Goal: Task Accomplishment & Management: Complete application form

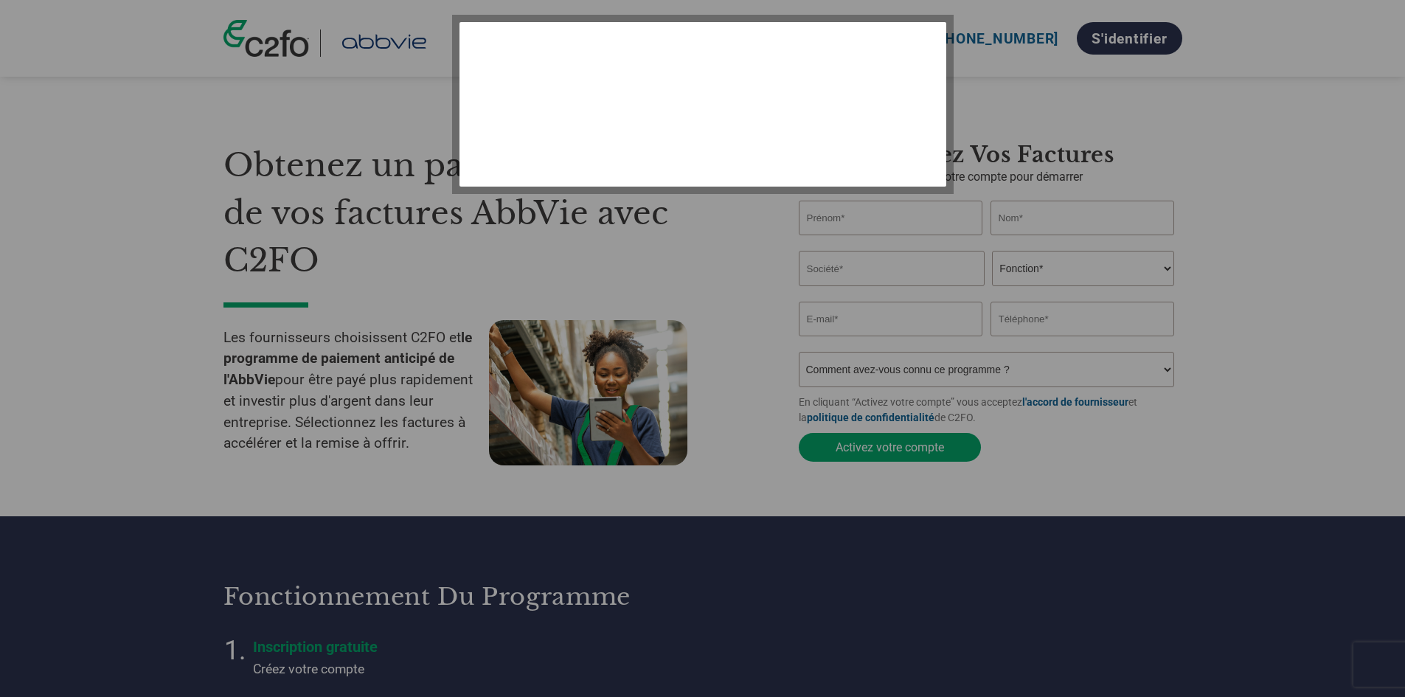
select select "fr-FR"
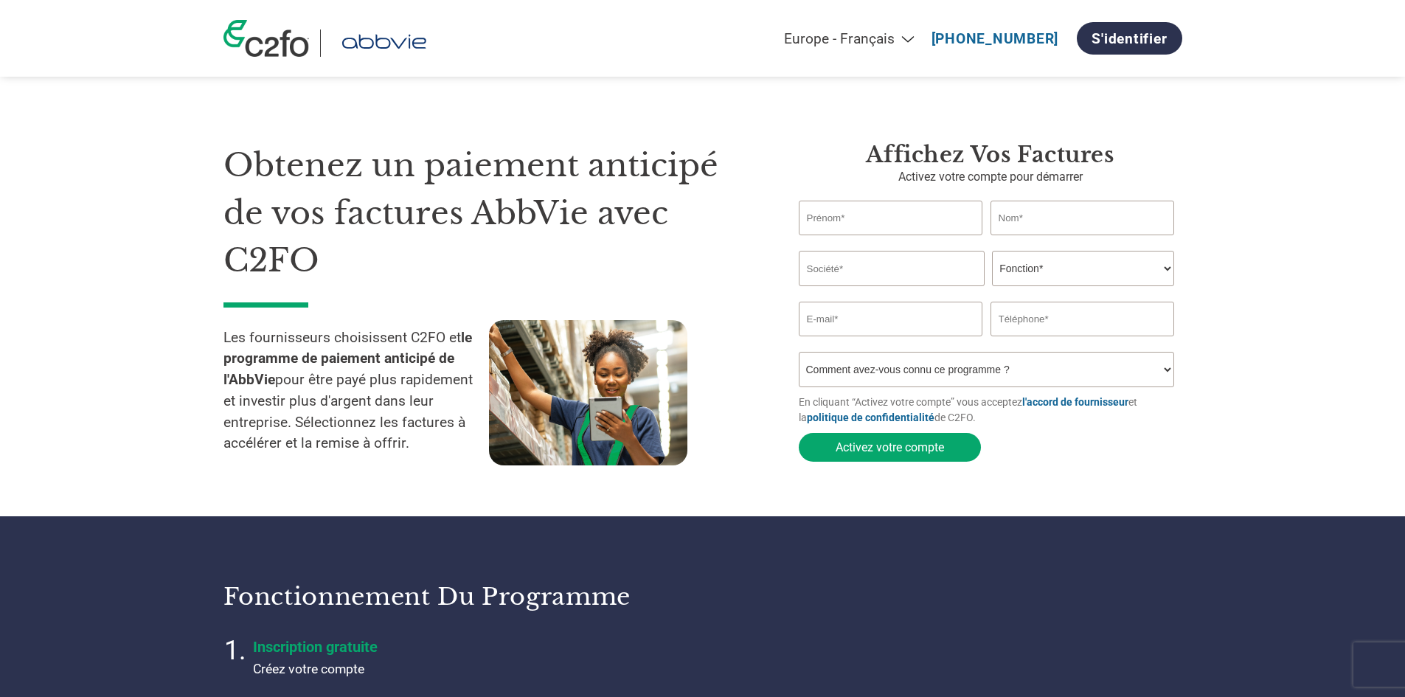
select select "fr-FR"
click at [938, 221] on input "text" at bounding box center [891, 218] width 184 height 35
type input "SOPHIE"
type input "LEFEBVRE"
type input "PERSPECTIVES ET ORGANISATION"
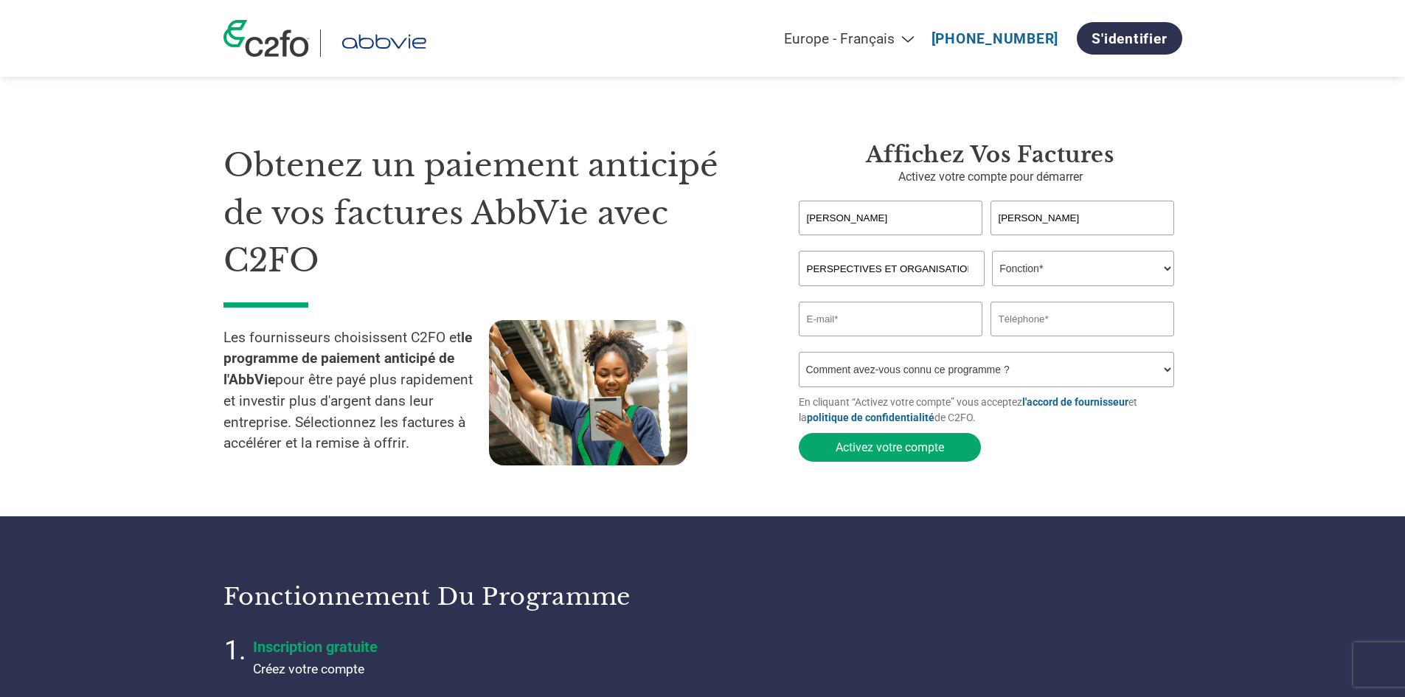
type input "0320612034"
click at [1146, 273] on select "Fonction* Directeur administratif et financier Responsable crédit Contrôleur de…" at bounding box center [1083, 268] width 182 height 35
select select "CFO"
click at [992, 252] on select "Fonction* Directeur administratif et financier Responsable crédit Contrôleur de…" at bounding box center [1083, 268] width 182 height 35
click at [884, 324] on input "email" at bounding box center [891, 319] width 184 height 35
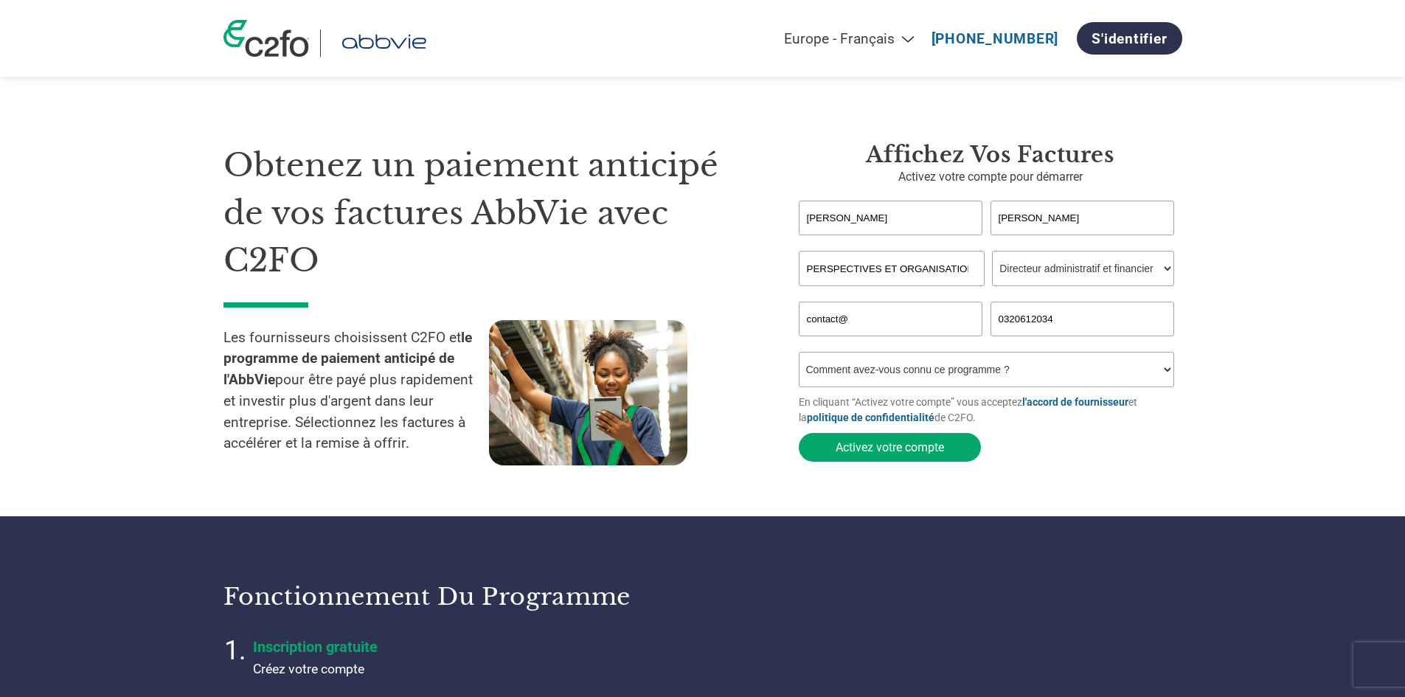
type input "contact@"
type input "PERSPECTIVESETORGEN"
click at [876, 314] on input "contact@" at bounding box center [891, 319] width 184 height 35
type input "contact@perspectivesetorganisation;com"
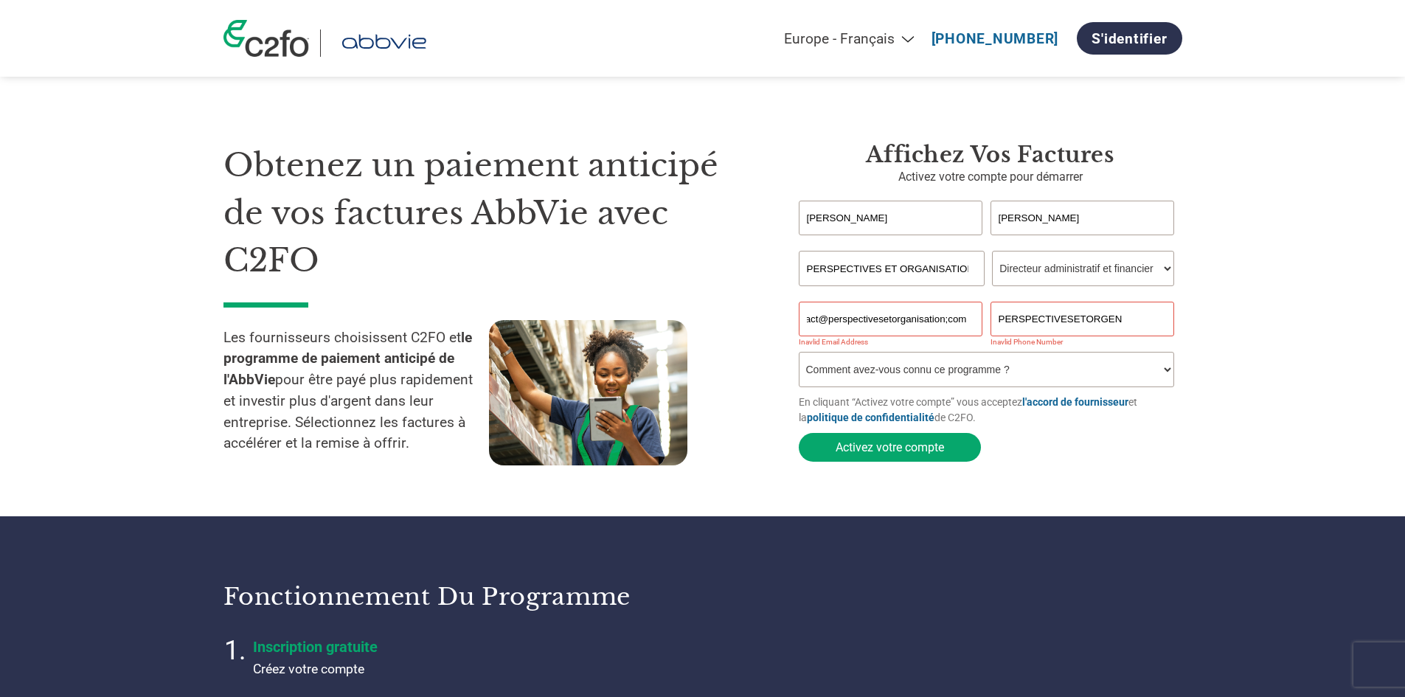
scroll to position [0, 0]
click at [970, 385] on select "Comment avez-vous connu ce programme ? Par courrier Par e-mail Sur les réseaux …" at bounding box center [987, 369] width 376 height 35
select select "At an event"
click at [799, 356] on select "Comment avez-vous connu ce programme ? Par courrier Par e-mail Sur les réseaux …" at bounding box center [987, 369] width 376 height 35
click at [913, 446] on button "Activez votre compte" at bounding box center [890, 447] width 182 height 29
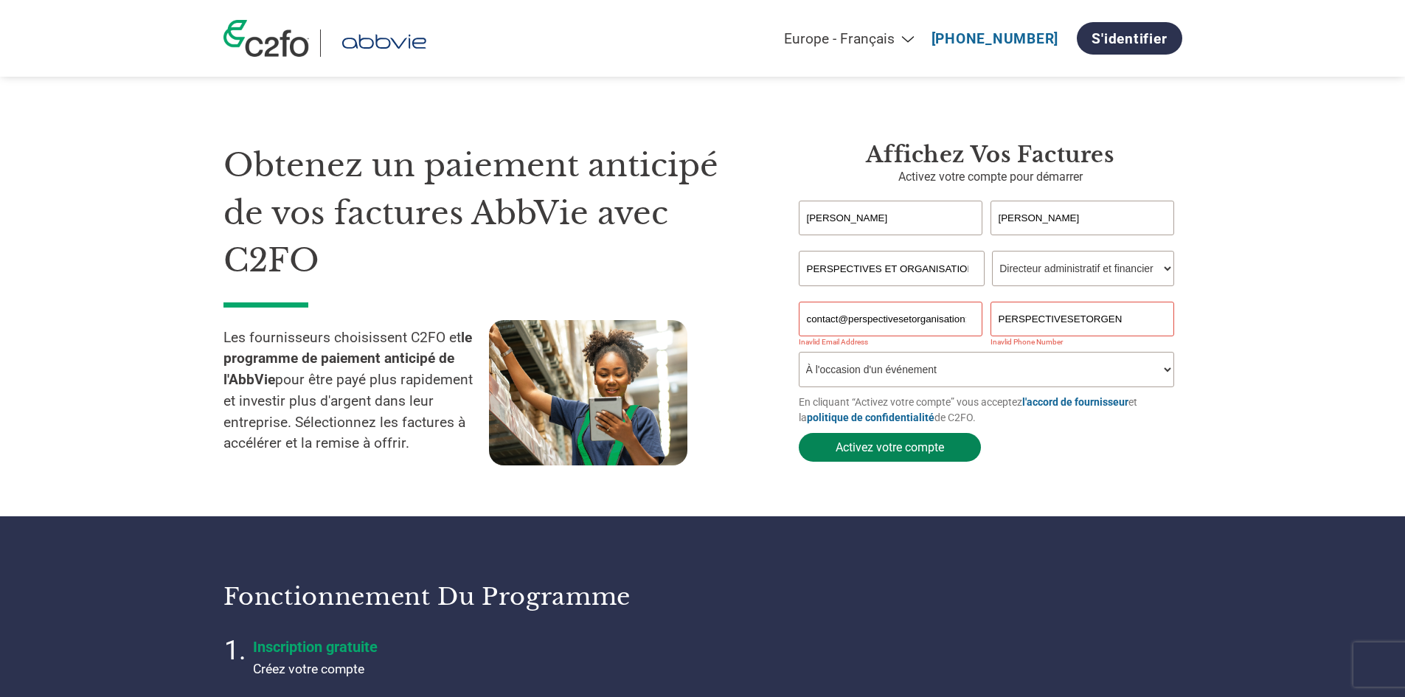
scroll to position [0, 20]
click at [816, 319] on input "contact@perspectivesetorganisation;com" at bounding box center [891, 319] width 184 height 35
click at [968, 320] on input "contact@perspectivesetorganisation;com" at bounding box center [891, 319] width 184 height 35
drag, startPoint x: 970, startPoint y: 319, endPoint x: 739, endPoint y: 322, distance: 230.9
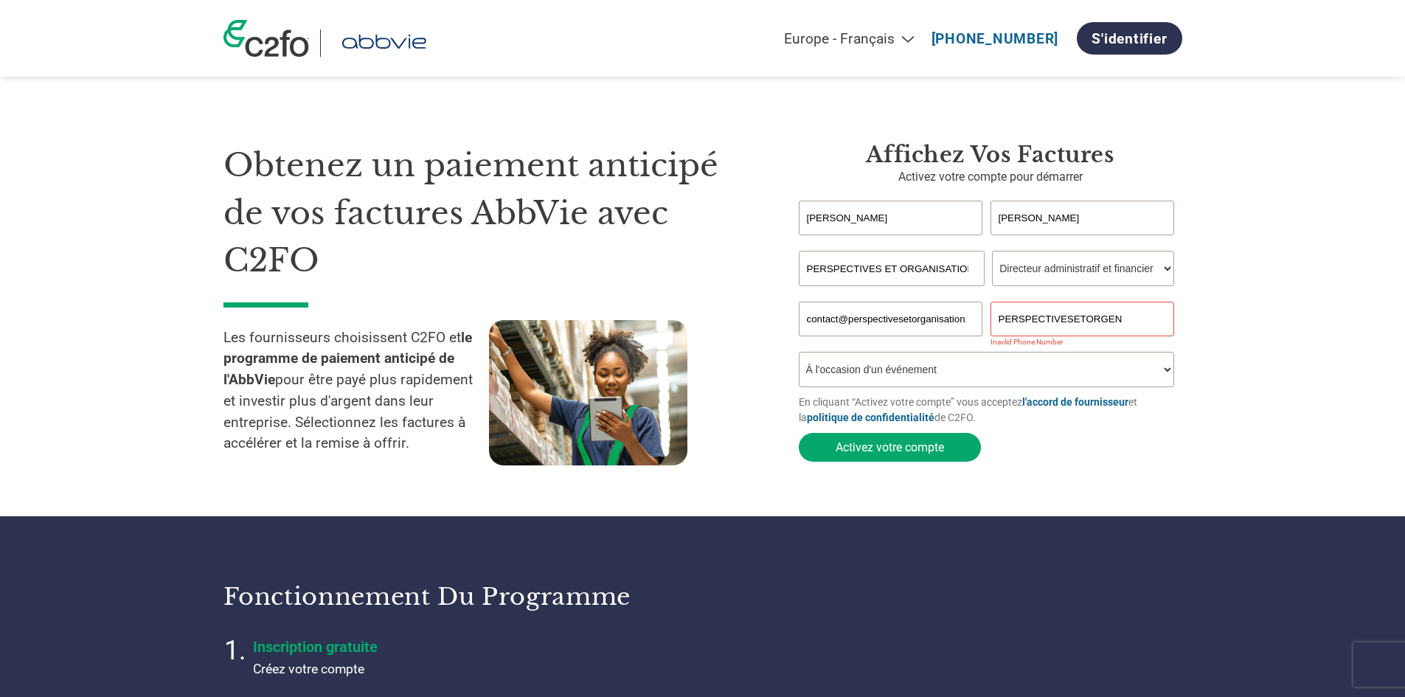
click at [739, 322] on div "Obtenez un paiement anticipé de vos factures AbbVie avec C2FO Les fournisseurs …" at bounding box center [703, 276] width 959 height 387
click at [873, 328] on input "com" at bounding box center [891, 319] width 184 height 35
type input "c"
type input "contact@perspectivesetorganition.com"
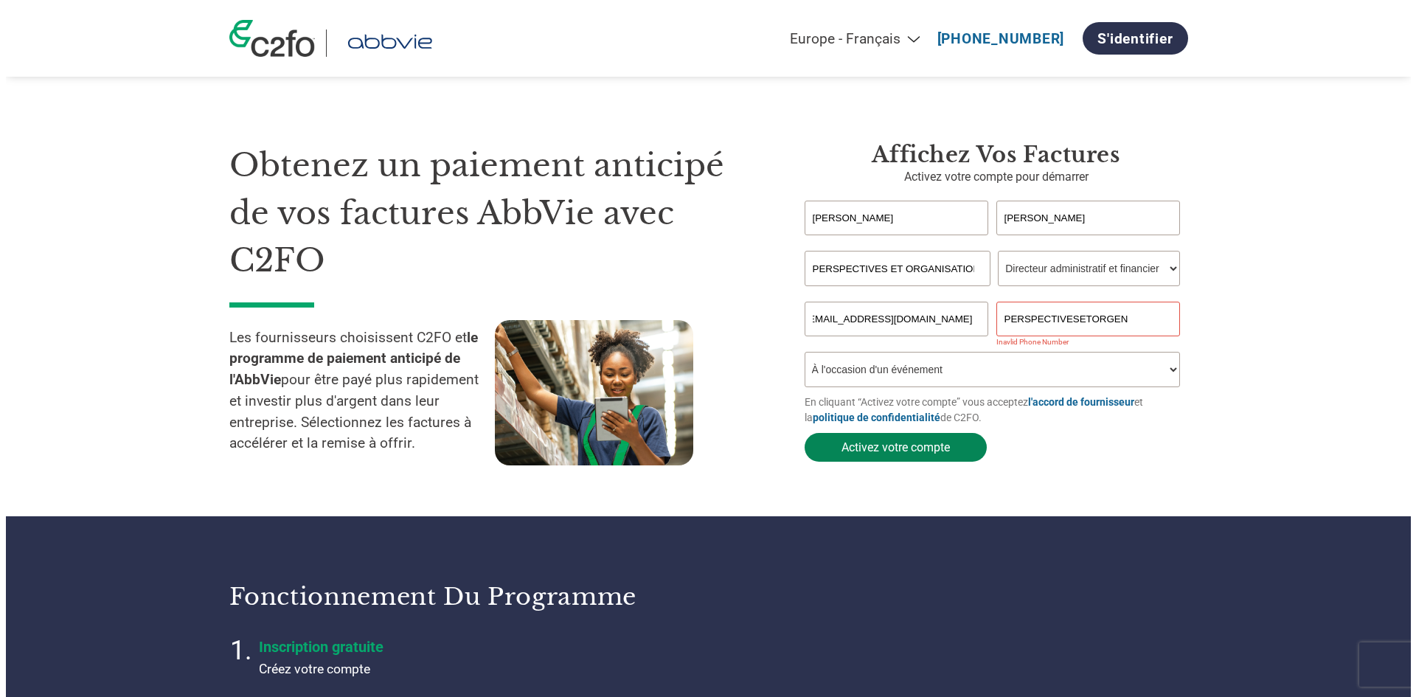
scroll to position [0, 0]
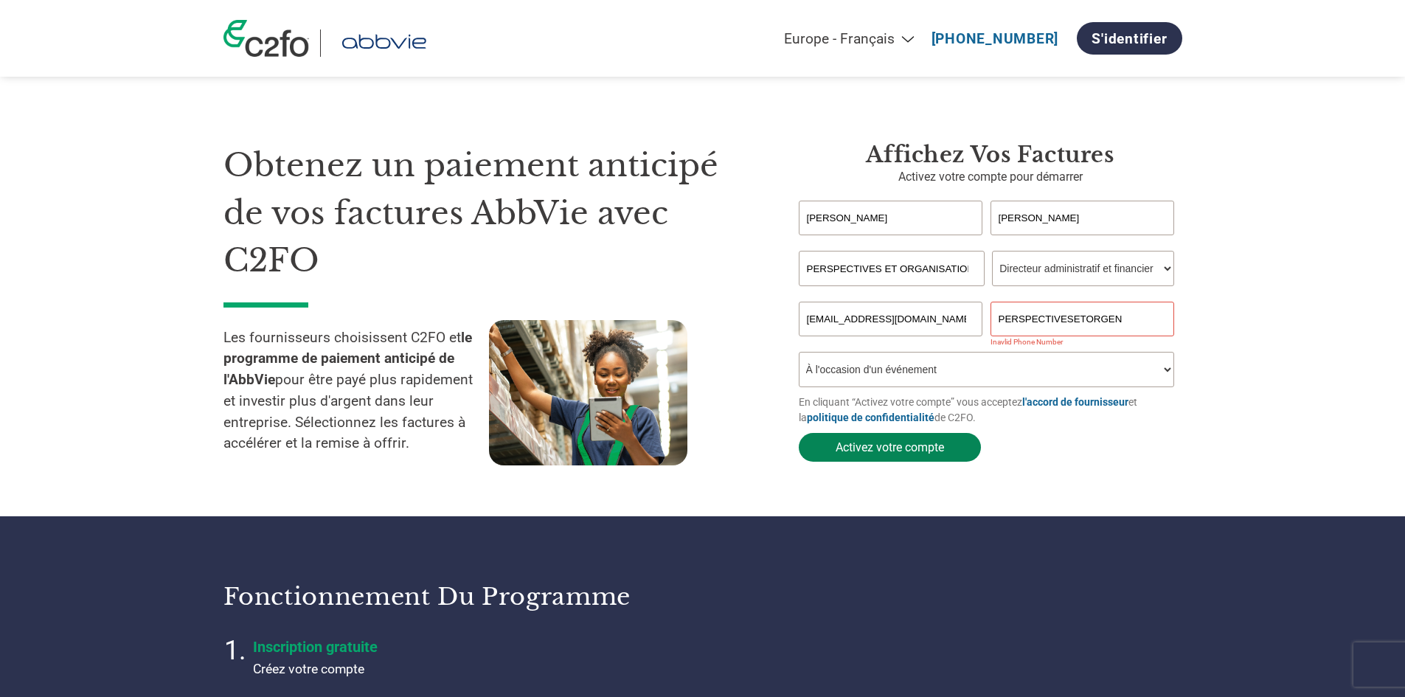
click at [890, 454] on button "Activez votre compte" at bounding box center [890, 447] width 182 height 29
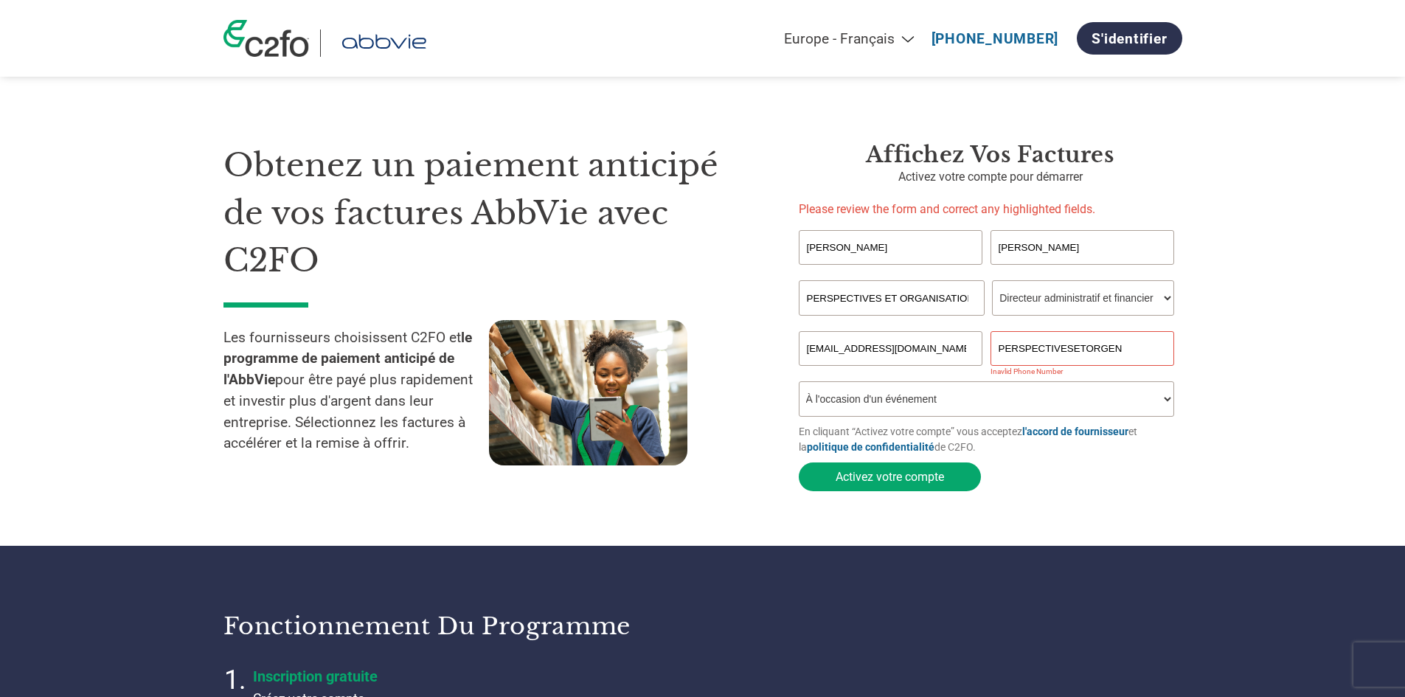
click at [1087, 347] on input "PERSPECTIVESETORGEN" at bounding box center [1083, 348] width 184 height 35
drag, startPoint x: 1157, startPoint y: 349, endPoint x: 893, endPoint y: 347, distance: 263.4
click at [911, 353] on div "contact@perspectivesetorganition.com PERSPECTIVESETORGEN" at bounding box center [991, 348] width 384 height 35
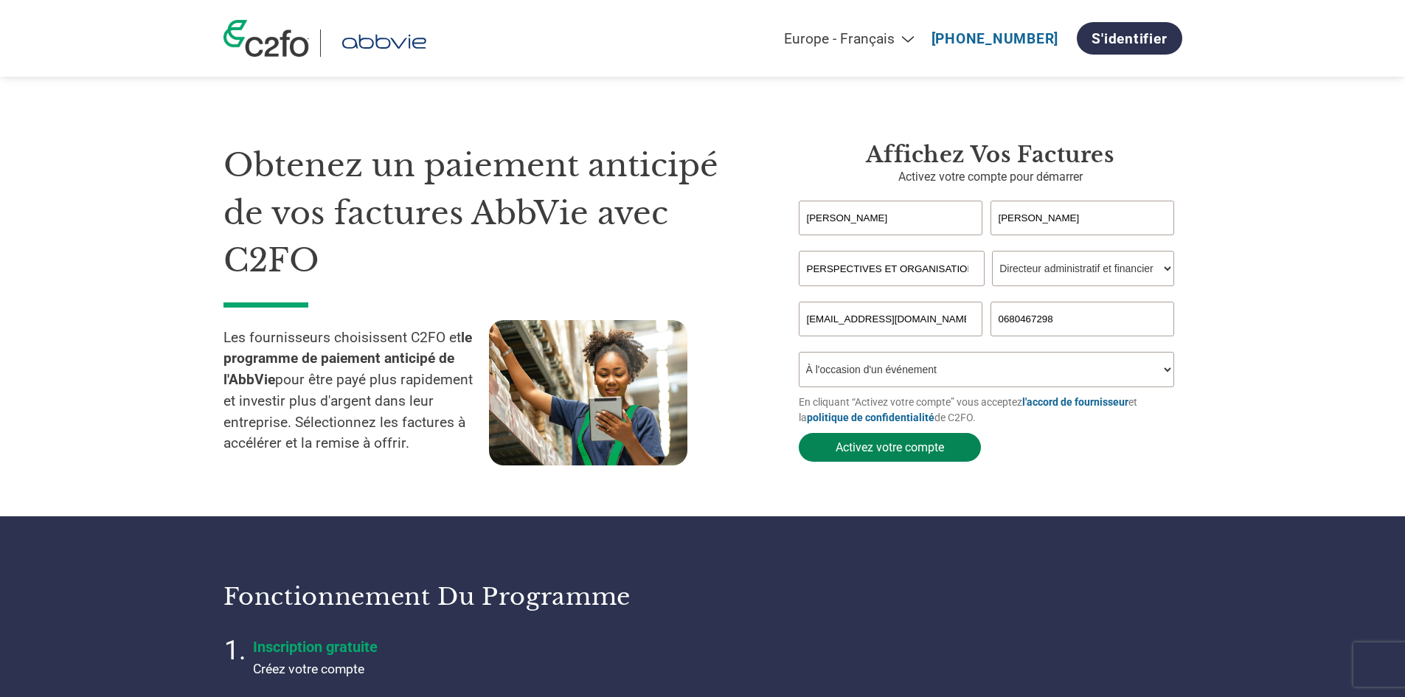
type input "0680467298"
click at [884, 446] on button "Activez votre compte" at bounding box center [890, 447] width 182 height 29
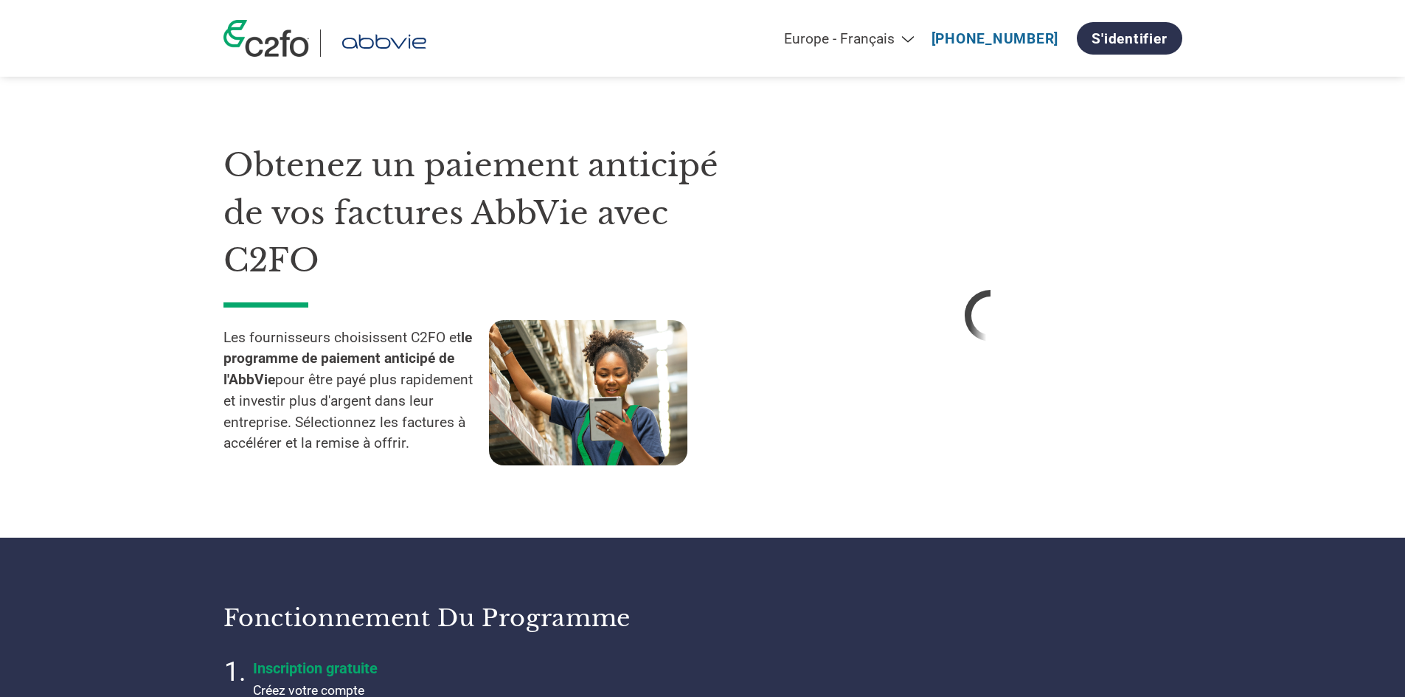
select select "fr-FR"
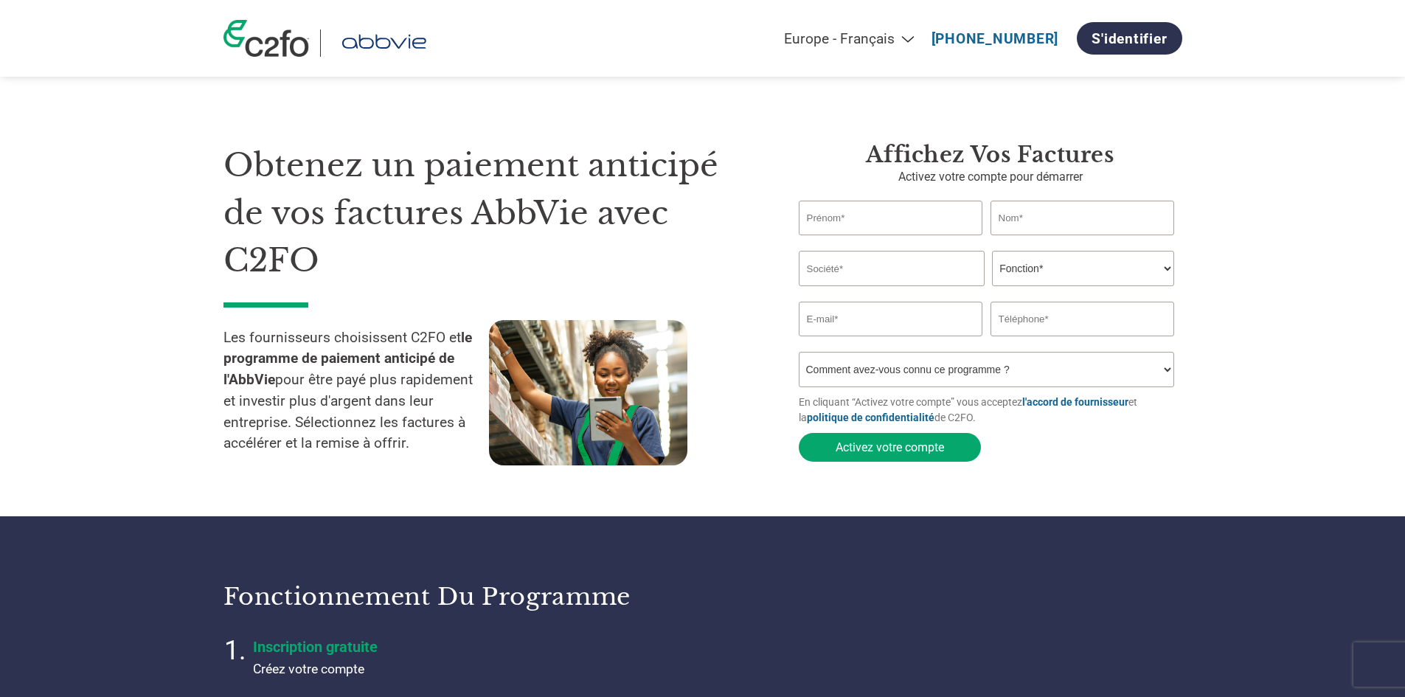
select select "fr-FR"
